Goal: Find specific page/section: Find specific page/section

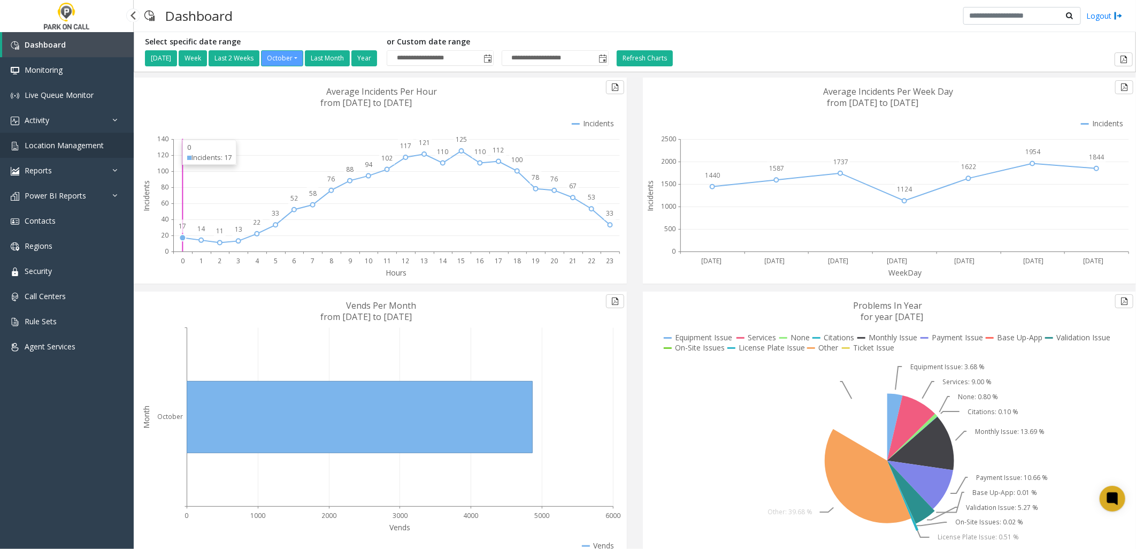
click at [83, 145] on span "Location Management" at bounding box center [64, 145] width 79 height 10
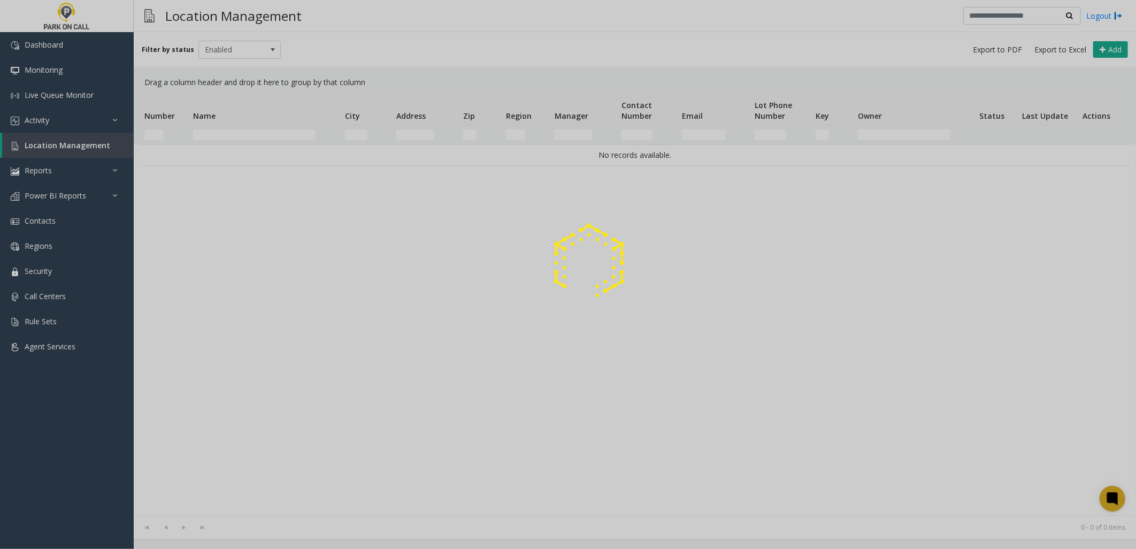
click at [256, 132] on div at bounding box center [568, 274] width 1136 height 549
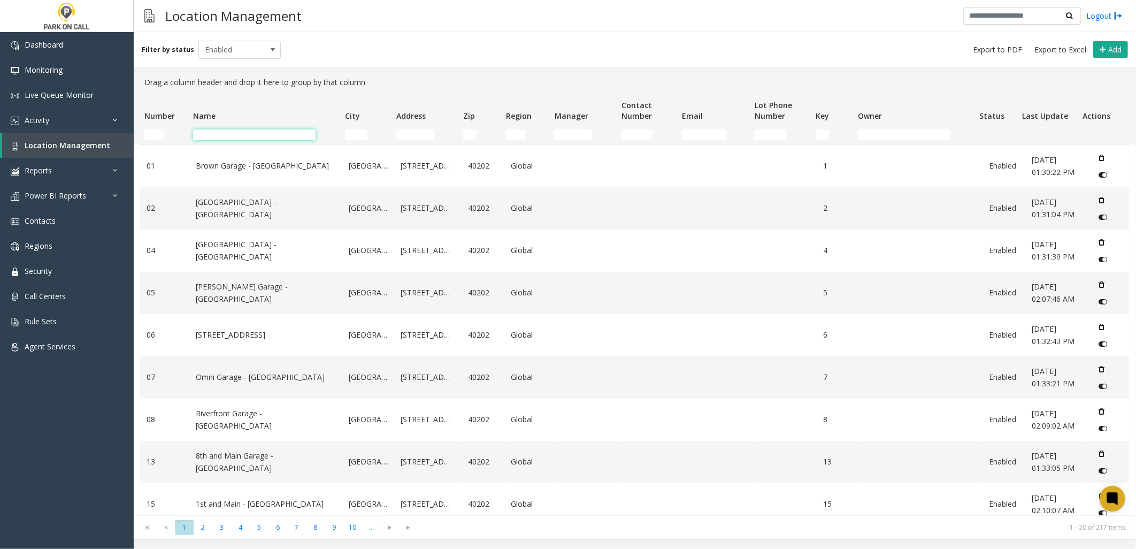
click at [213, 134] on input "Name Filter" at bounding box center [254, 134] width 123 height 11
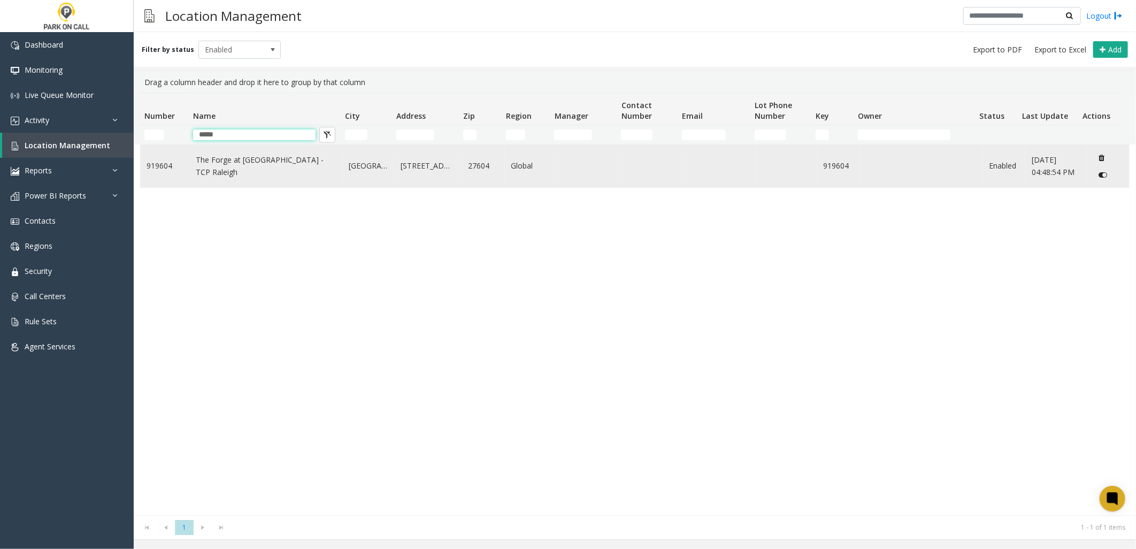
type input "*****"
click at [220, 162] on link "The Forge at [GEOGRAPHIC_DATA] - TCP Raleigh" at bounding box center [266, 166] width 140 height 24
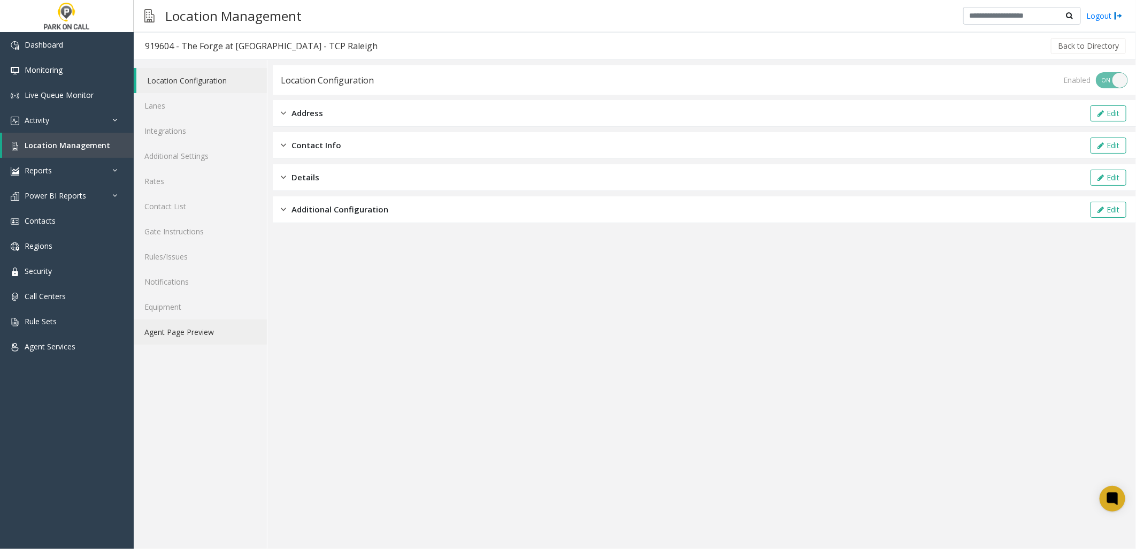
click at [177, 333] on link "Agent Page Preview" at bounding box center [200, 331] width 133 height 25
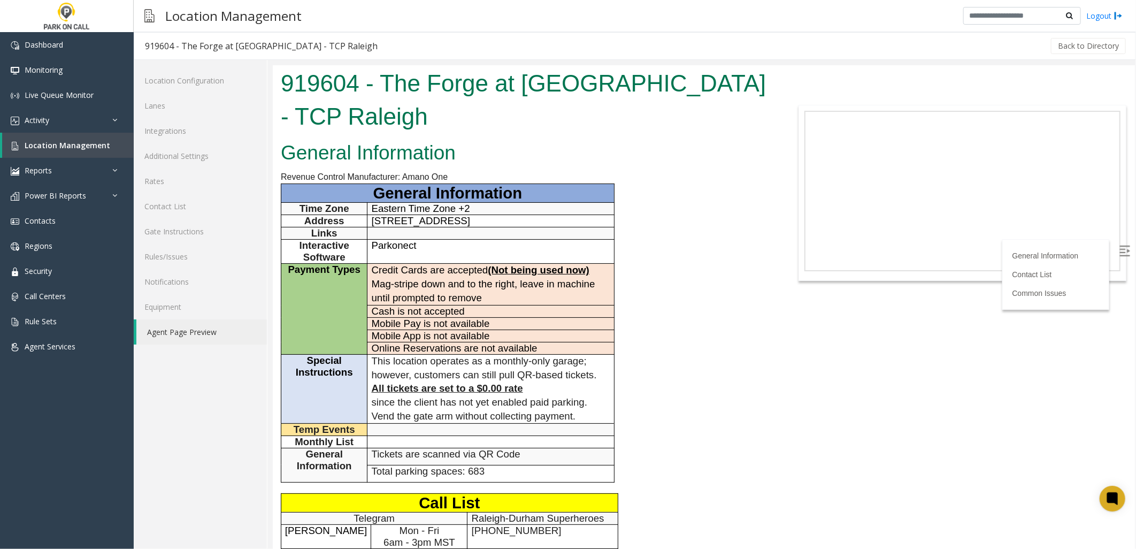
click at [408, 250] on span "Parkonect" at bounding box center [393, 244] width 45 height 11
click at [449, 251] on p "Parkonect" at bounding box center [490, 245] width 239 height 12
click at [732, 351] on div "General Information Revenue Control Manufacturer: Amano One General Information…" at bounding box center [523, 436] width 503 height 601
click at [688, 329] on div "General Information Revenue Control Manufacturer: Amano One General Information…" at bounding box center [523, 436] width 503 height 601
click at [693, 256] on div "General Information Revenue Control Manufacturer: Amano One General Information…" at bounding box center [523, 436] width 503 height 601
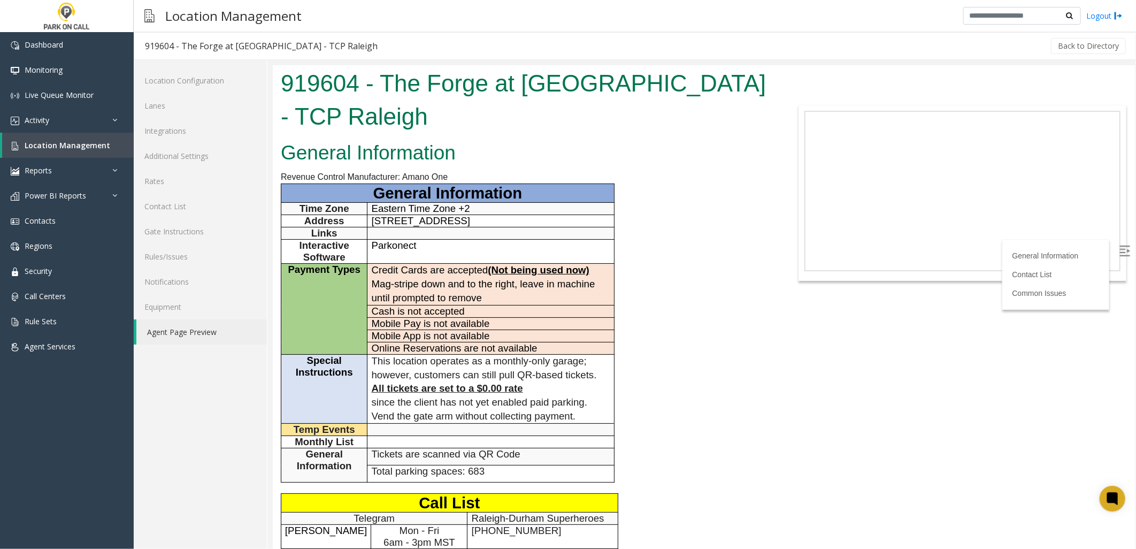
click at [686, 221] on div "General Information Revenue Control Manufacturer: Amano One General Information…" at bounding box center [523, 436] width 503 height 601
drag, startPoint x: 544, startPoint y: 135, endPoint x: 533, endPoint y: 136, distance: 10.7
click at [544, 135] on div "919604 - The Forge at [GEOGRAPHIC_DATA] - TCP Raleigh" at bounding box center [523, 101] width 503 height 72
